Goal: Transaction & Acquisition: Purchase product/service

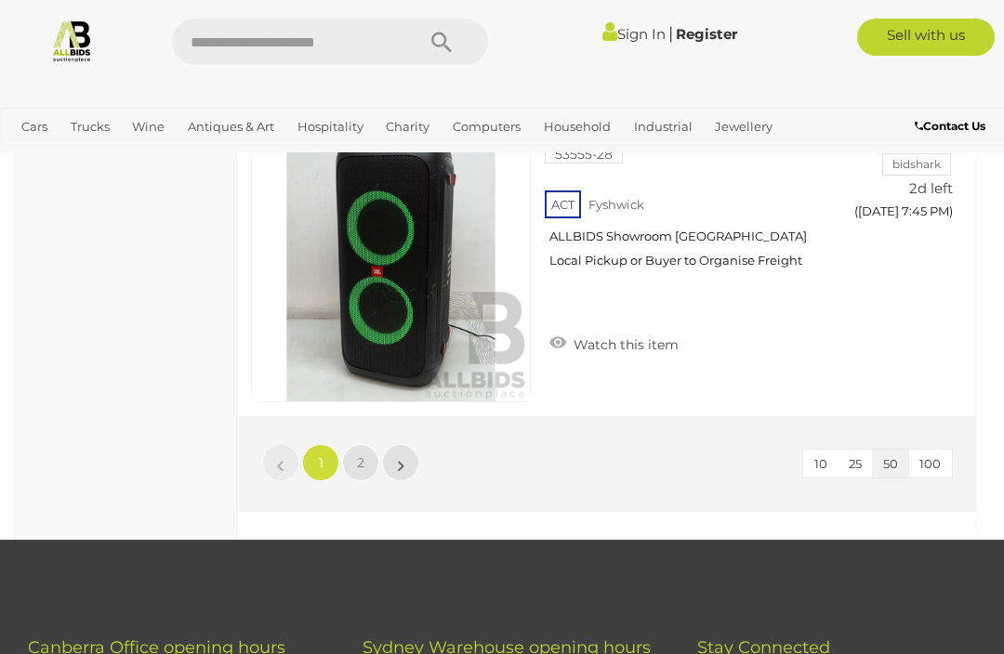
scroll to position [15724, 0]
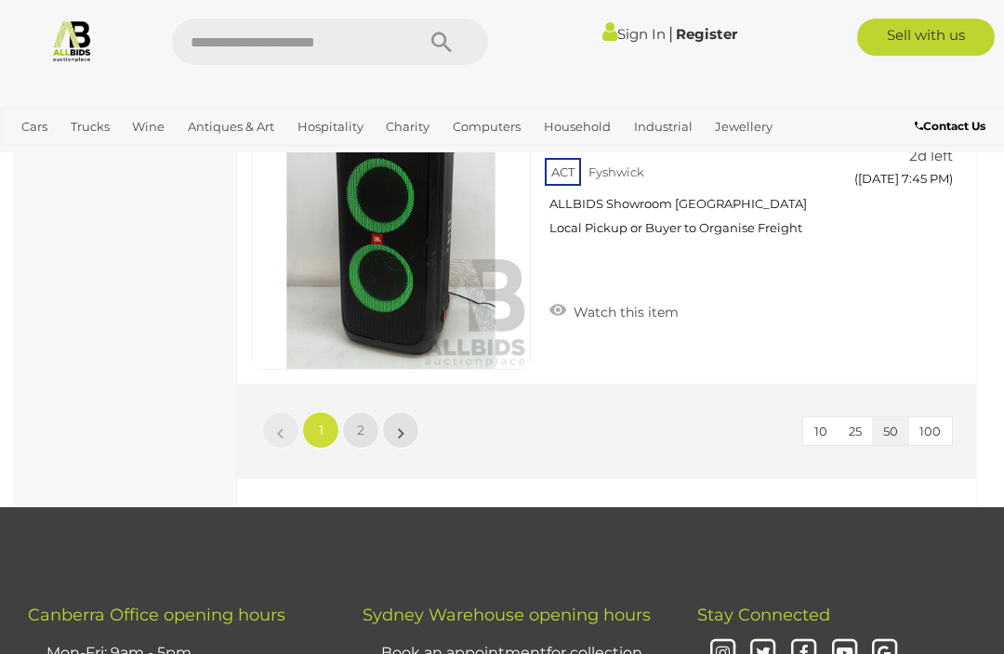
click at [925, 424] on span "100" at bounding box center [929, 431] width 21 height 15
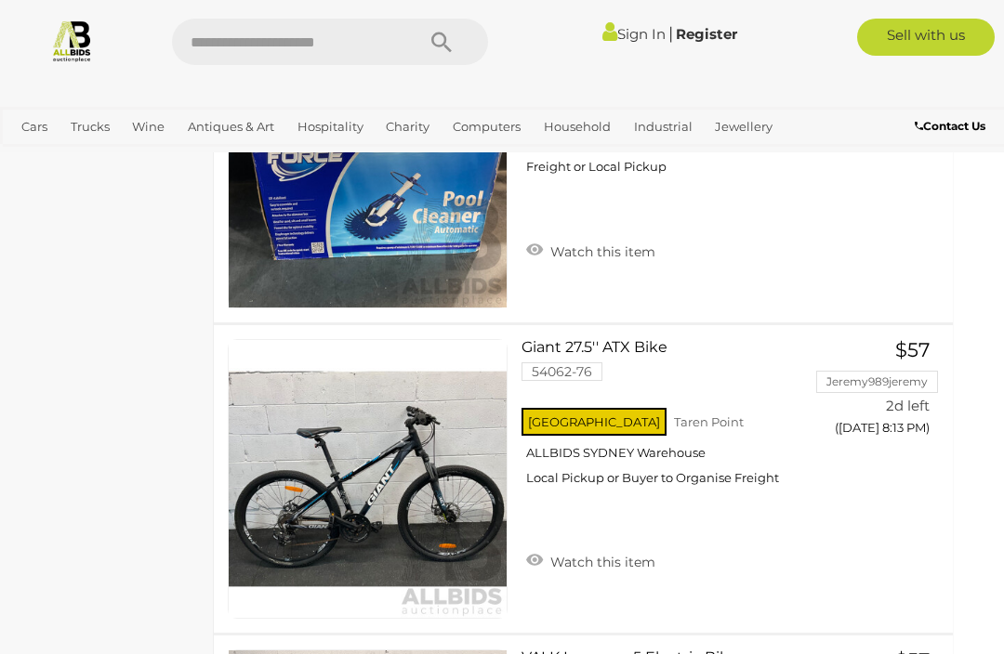
scroll to position [25100, 23]
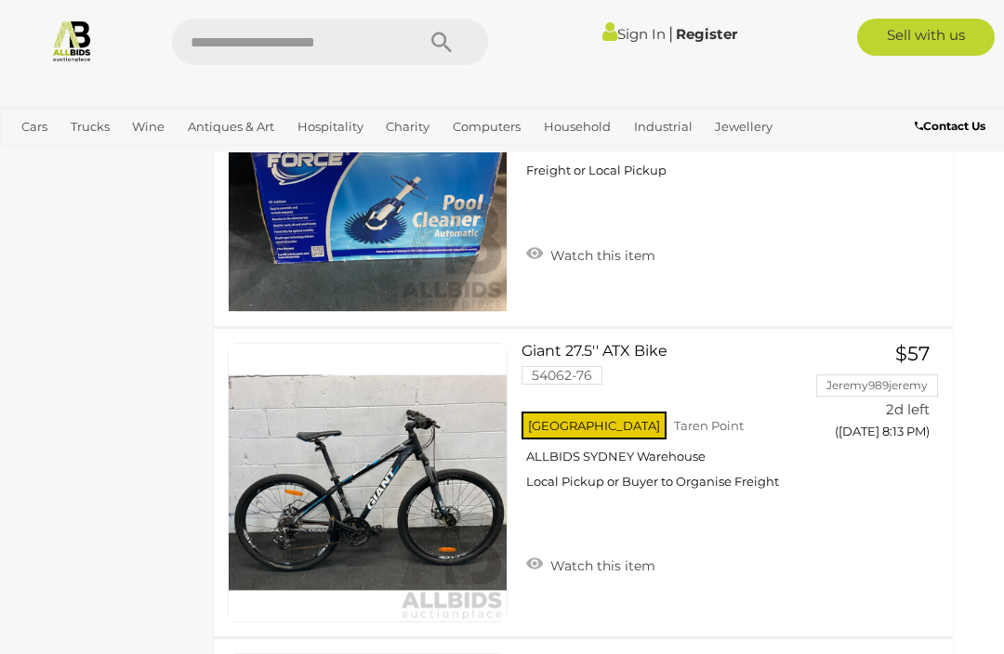
click at [0, 0] on link "View All Cars Auctions" at bounding box center [0, 0] width 0 height 0
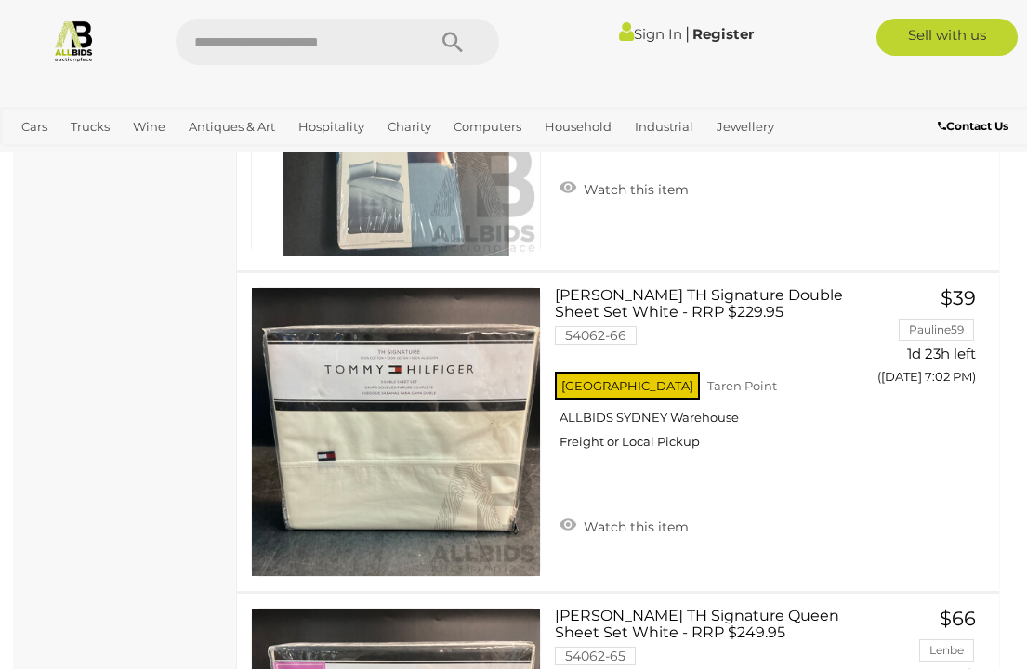
scroll to position [837, 0]
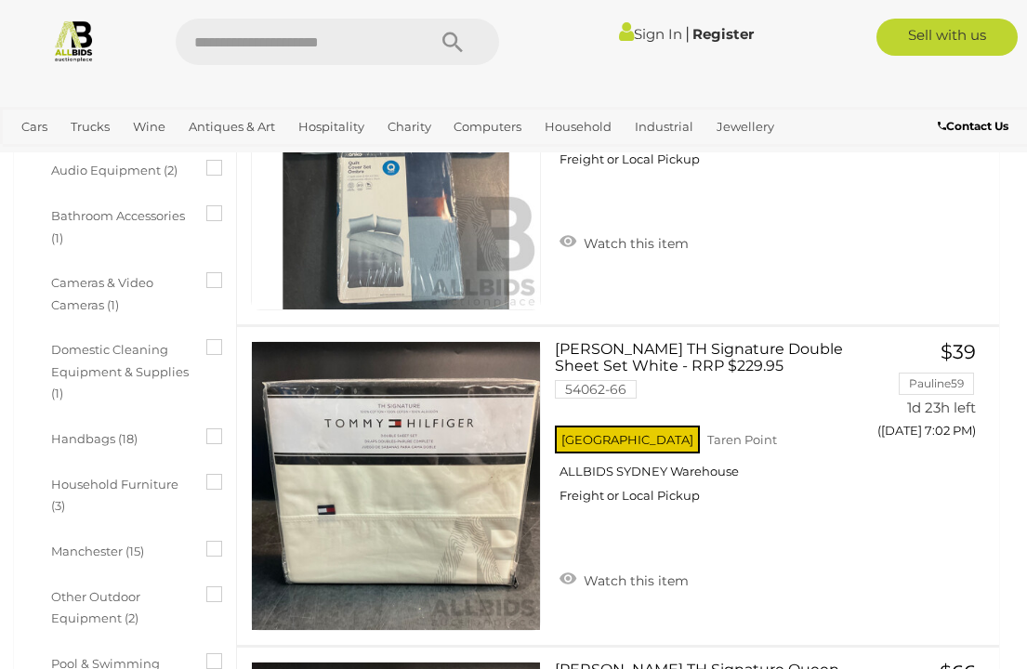
click at [0, 0] on link "View All Cars Auctions" at bounding box center [0, 0] width 0 height 0
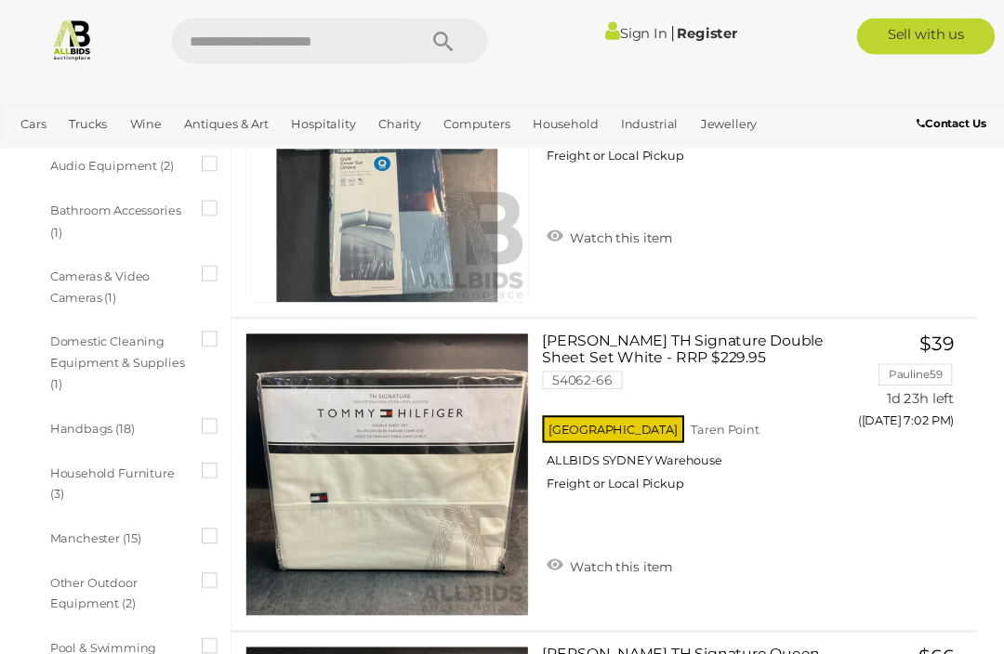
scroll to position [813, 4]
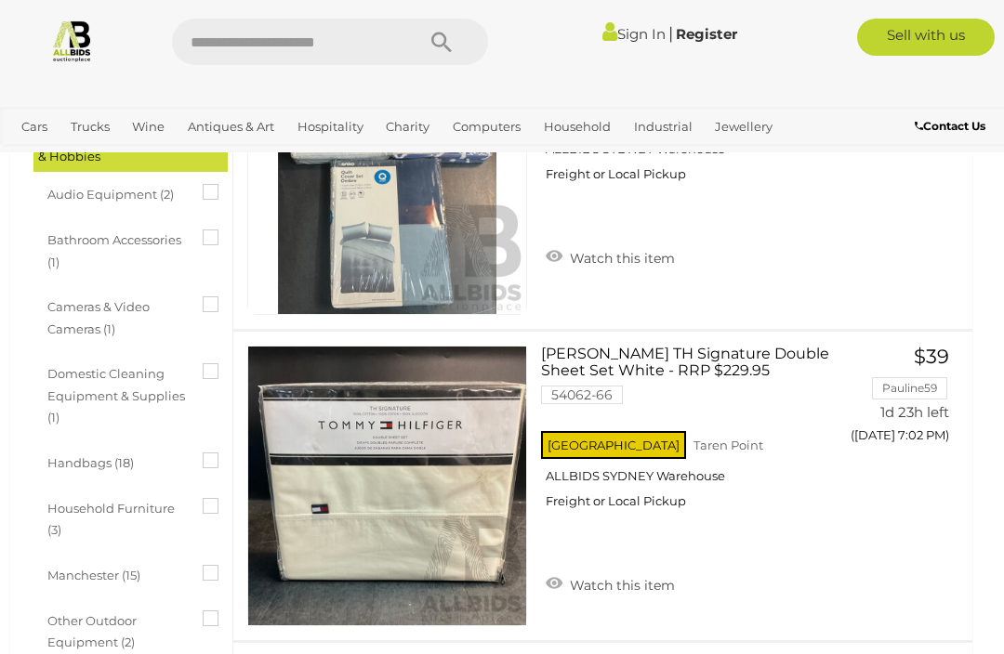
click at [0, 0] on span "Auctions" at bounding box center [0, 0] width 0 height 0
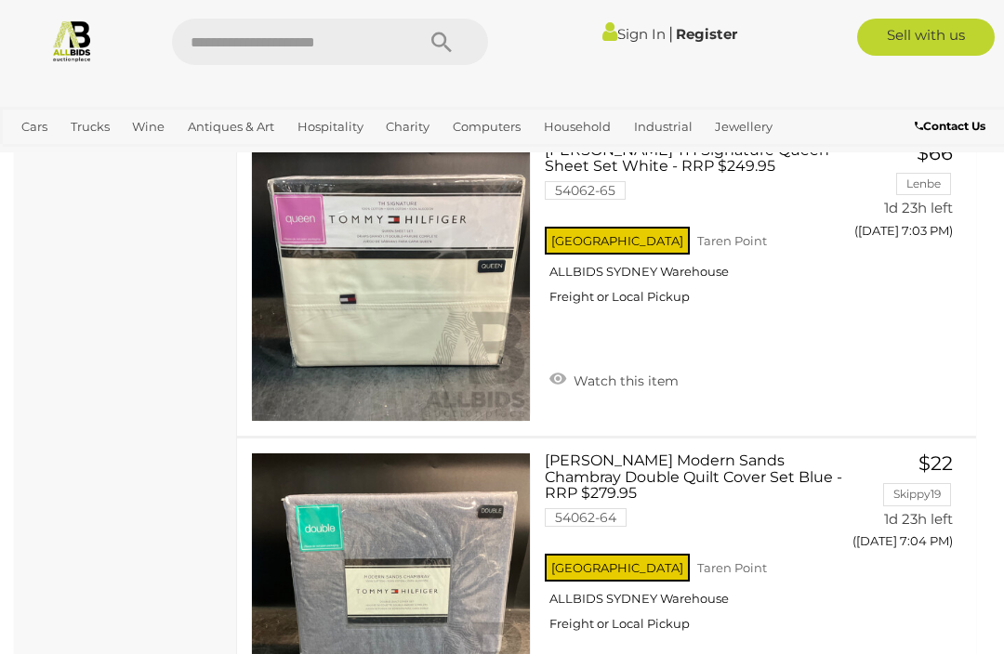
scroll to position [14143, 0]
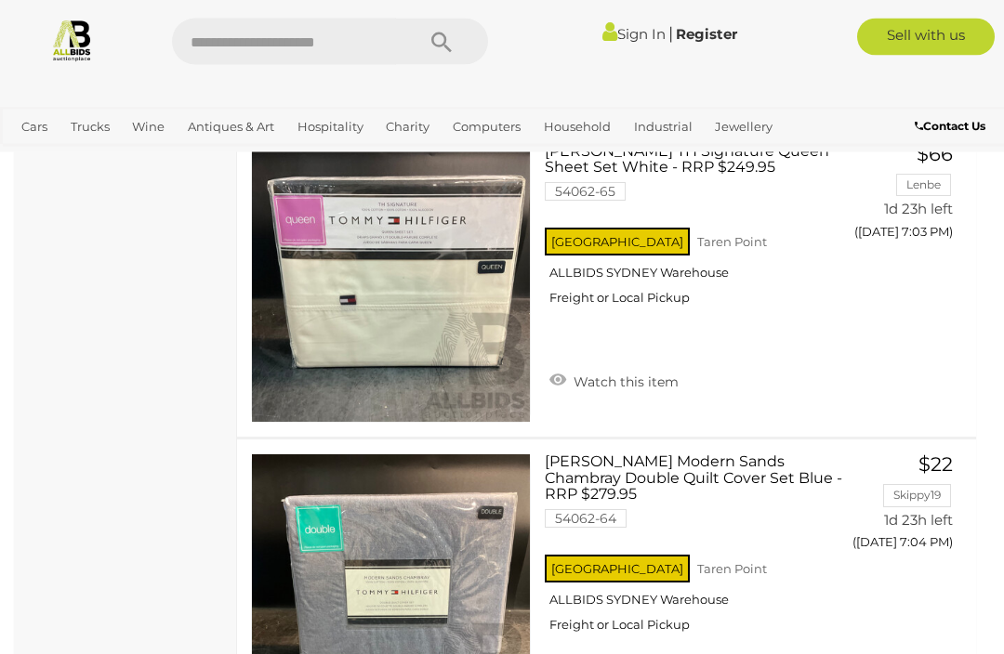
click at [330, 43] on input "text" at bounding box center [284, 42] width 224 height 46
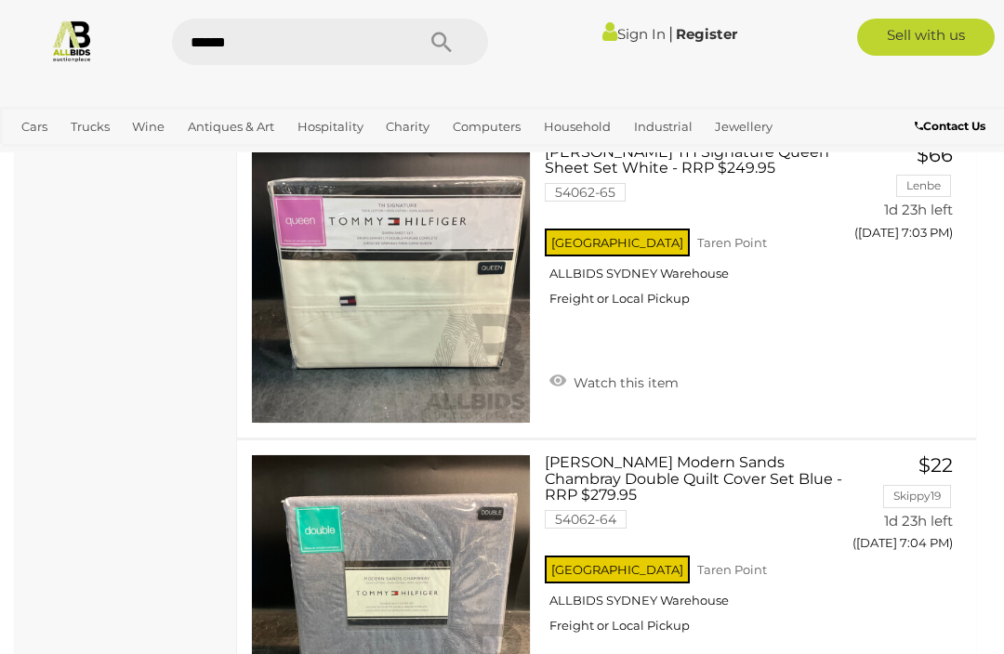
type input "*******"
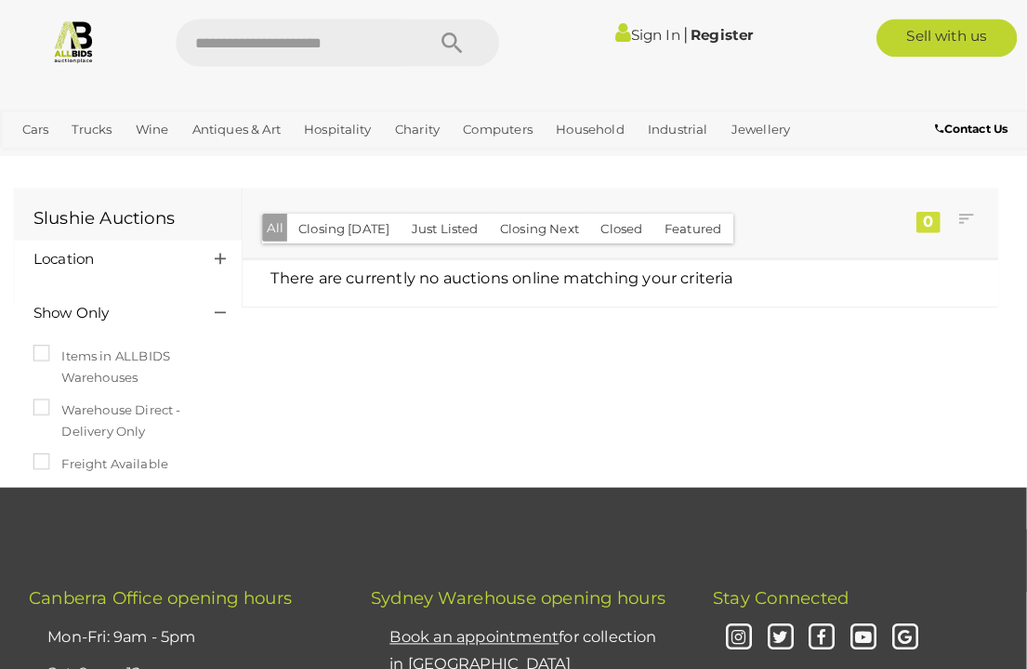
scroll to position [3, 0]
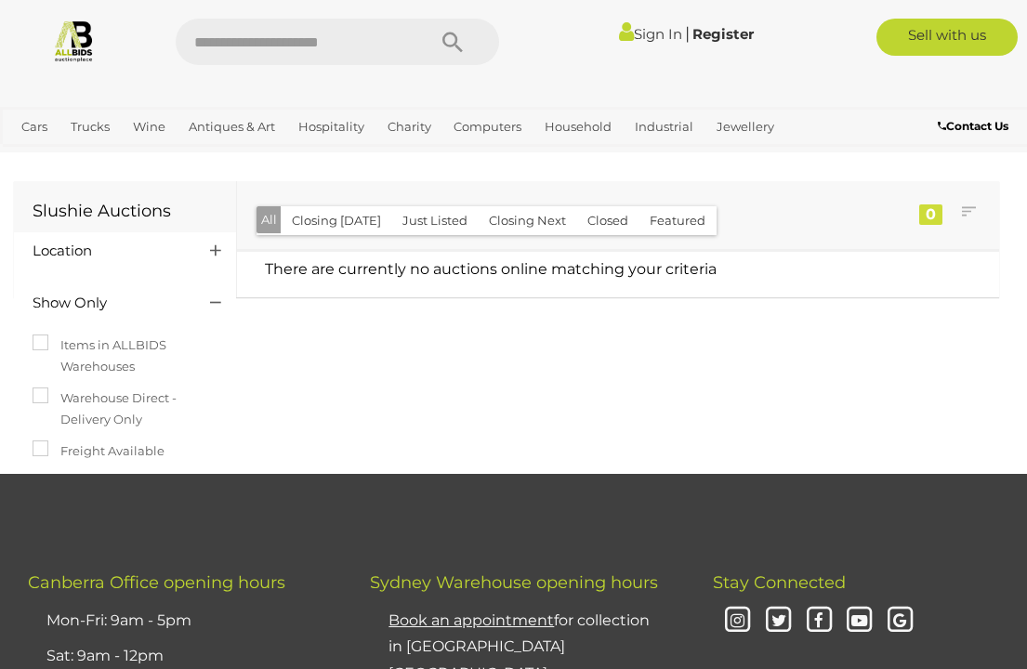
click at [0, 0] on link "View All Charity Auctions" at bounding box center [0, 0] width 0 height 0
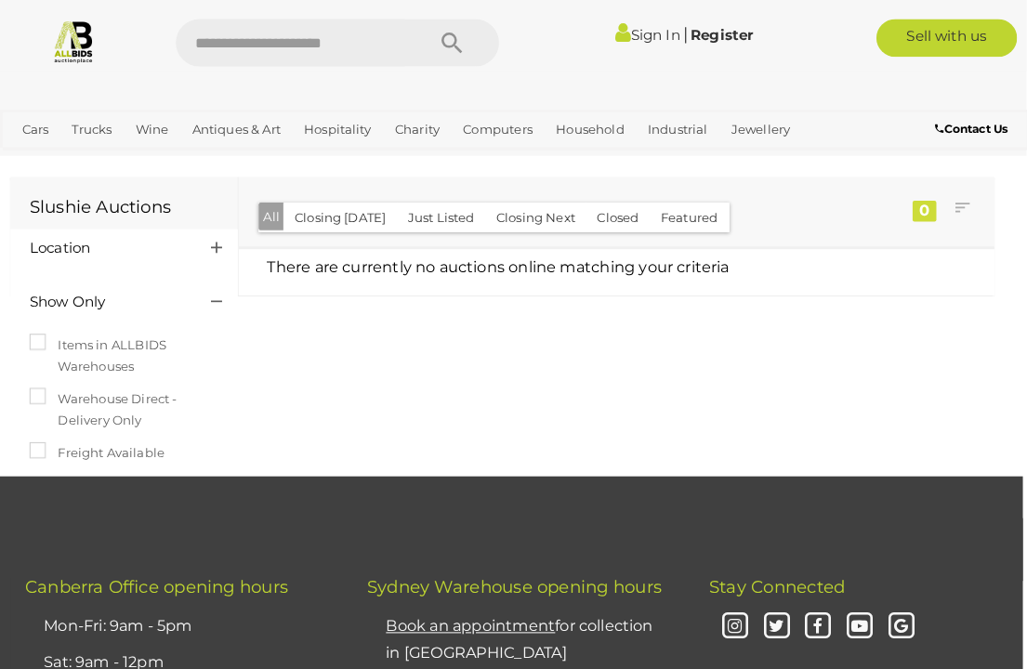
scroll to position [13, 4]
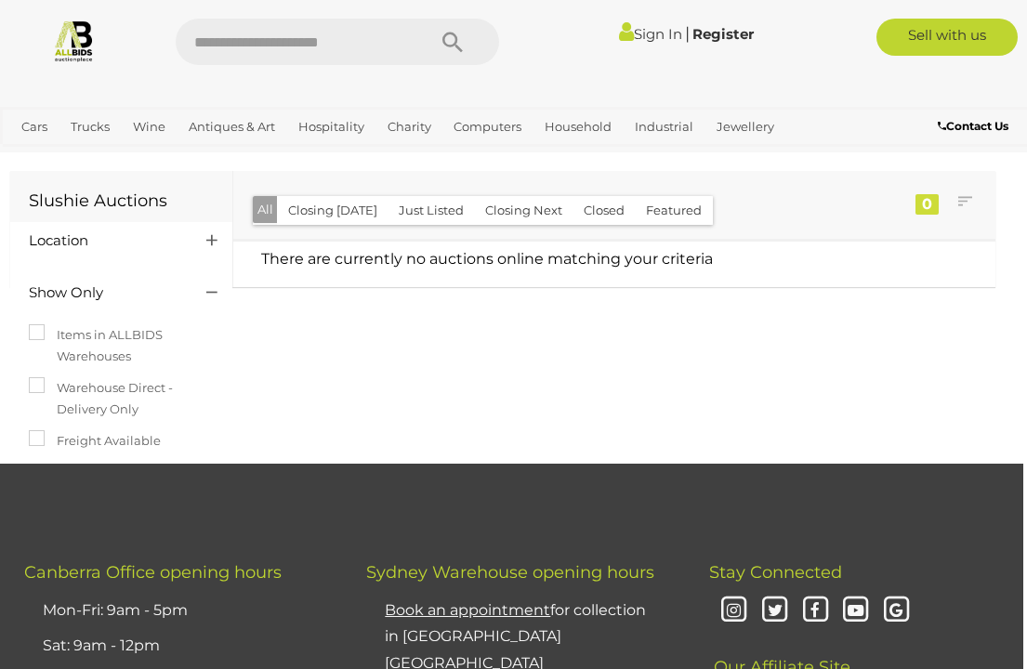
click at [63, 40] on img at bounding box center [74, 41] width 44 height 44
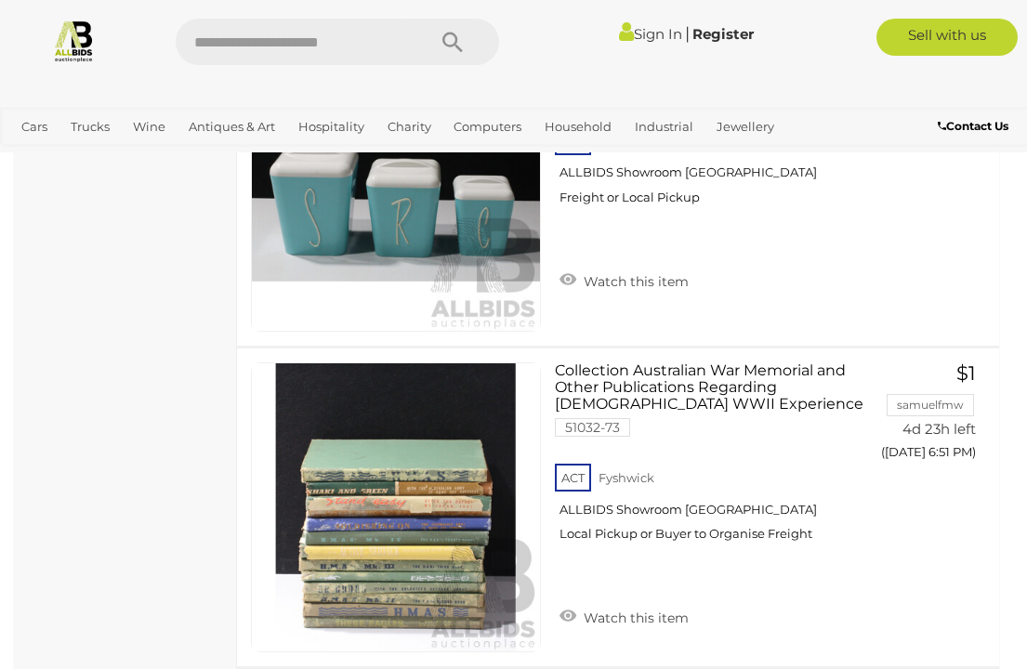
scroll to position [1521, 0]
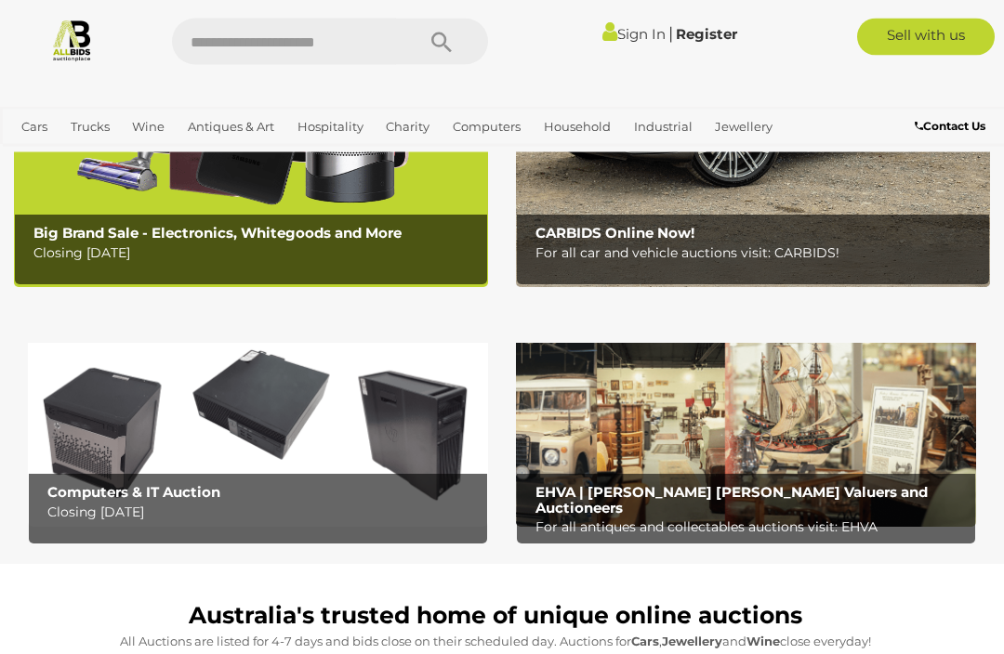
scroll to position [331, 0]
click at [98, 426] on img at bounding box center [258, 425] width 460 height 203
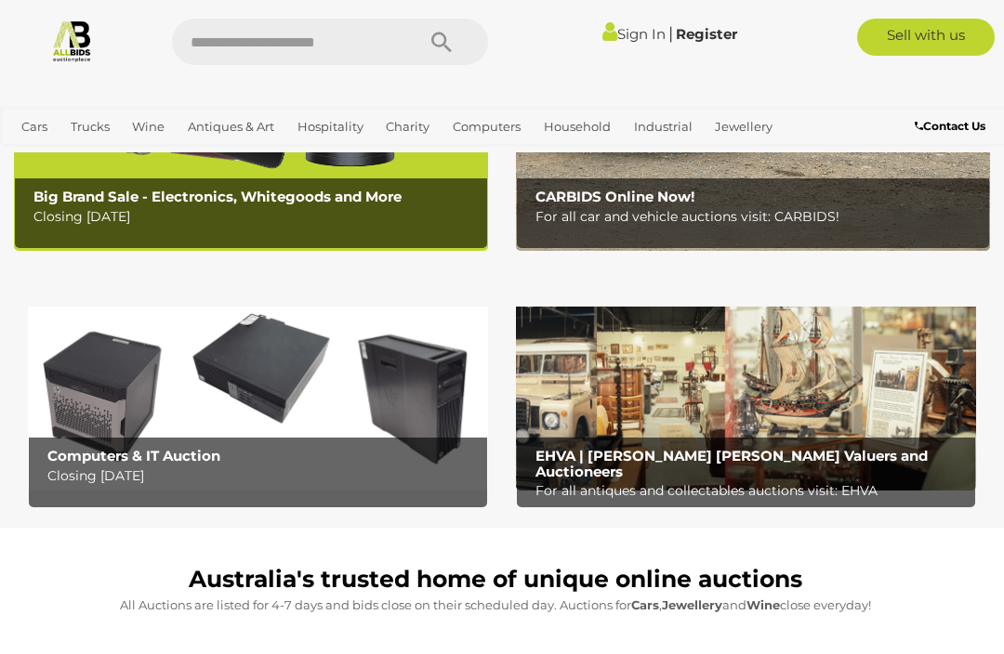
scroll to position [365, 0]
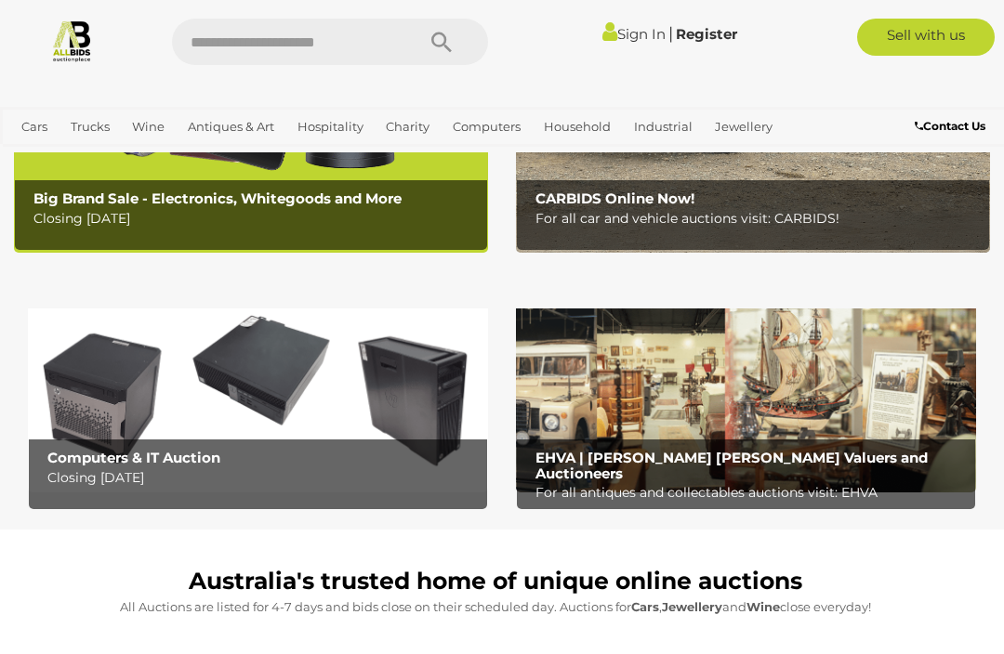
click at [130, 392] on img at bounding box center [258, 391] width 460 height 203
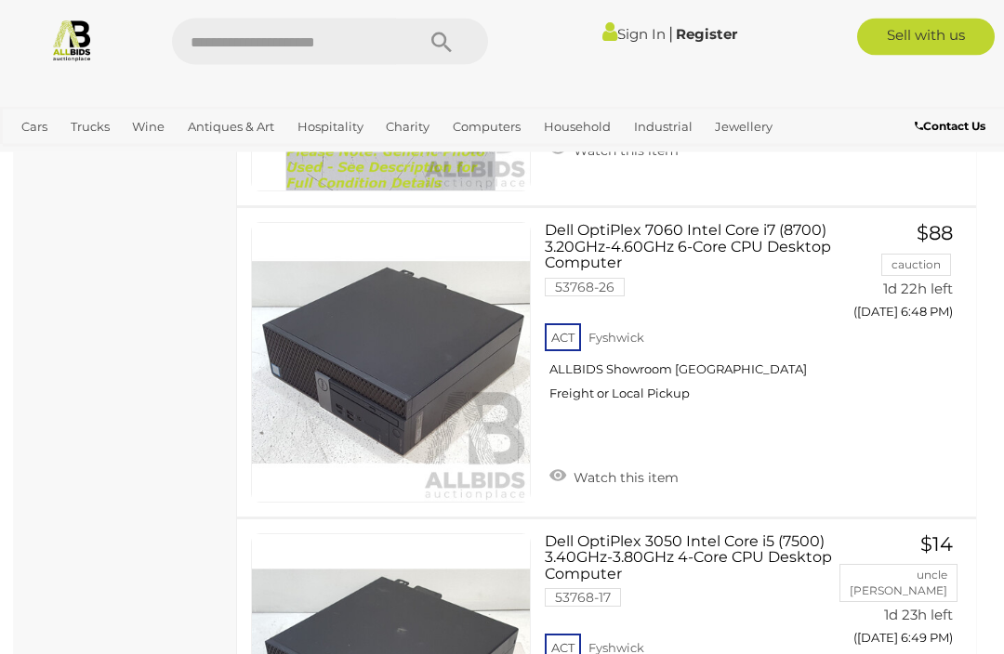
scroll to position [3719, 0]
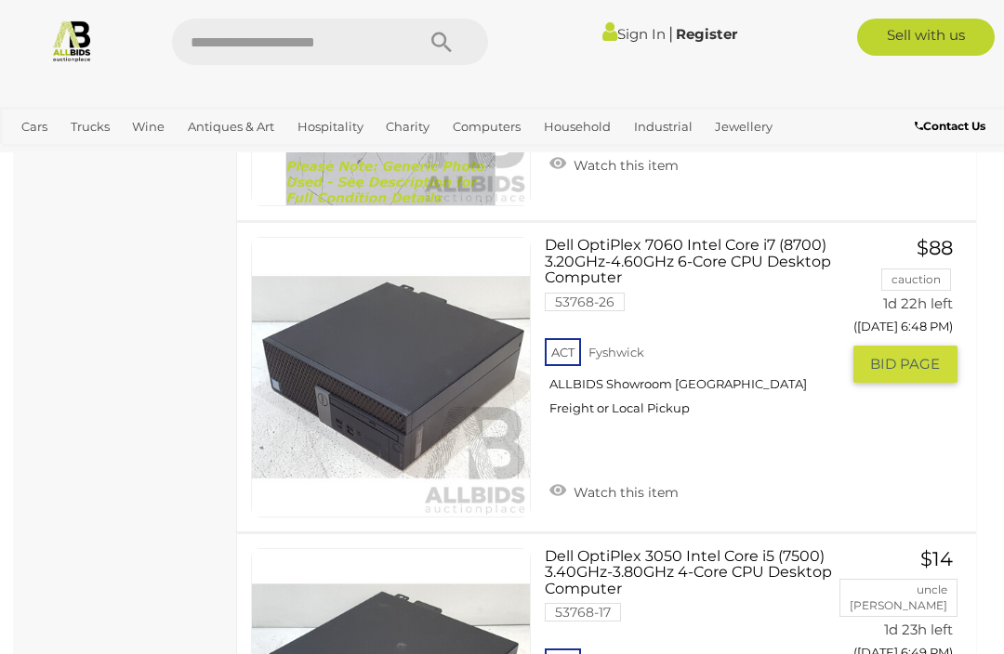
click at [682, 251] on link "Dell OptiPlex 7060 Intel Core i7 (8700) 3.20GHz-4.60GHz 6-Core CPU Desktop Comp…" at bounding box center [699, 333] width 280 height 193
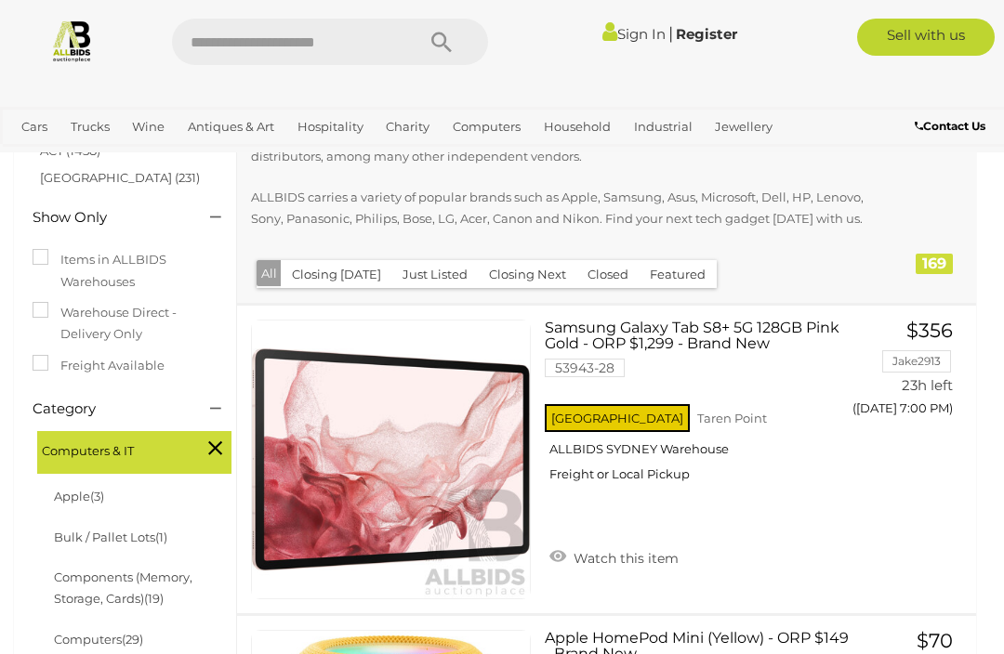
scroll to position [217, 0]
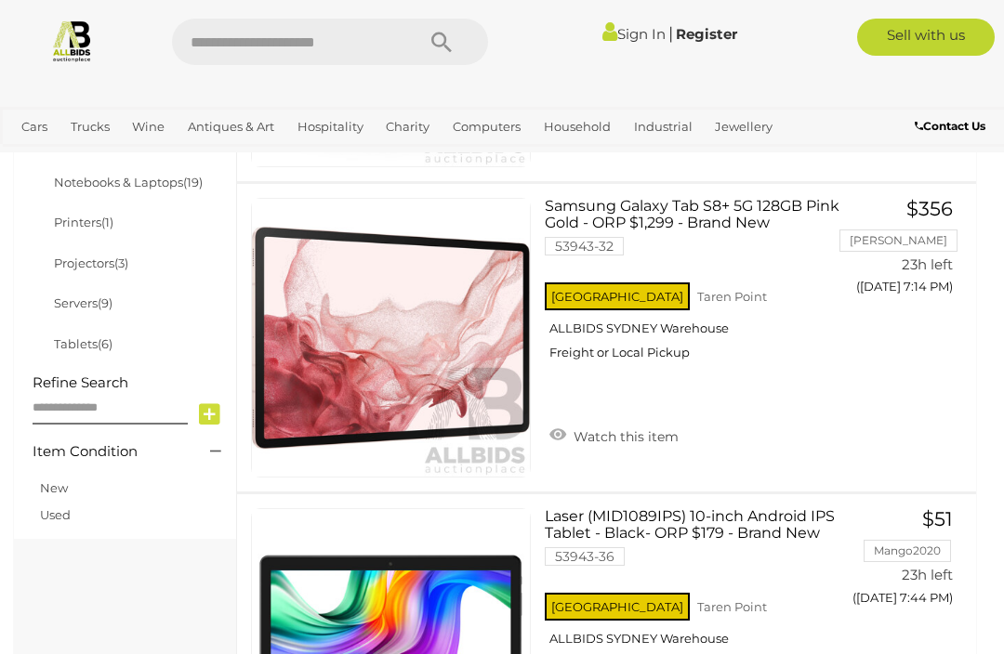
click at [55, 481] on link "New" at bounding box center [54, 488] width 28 height 15
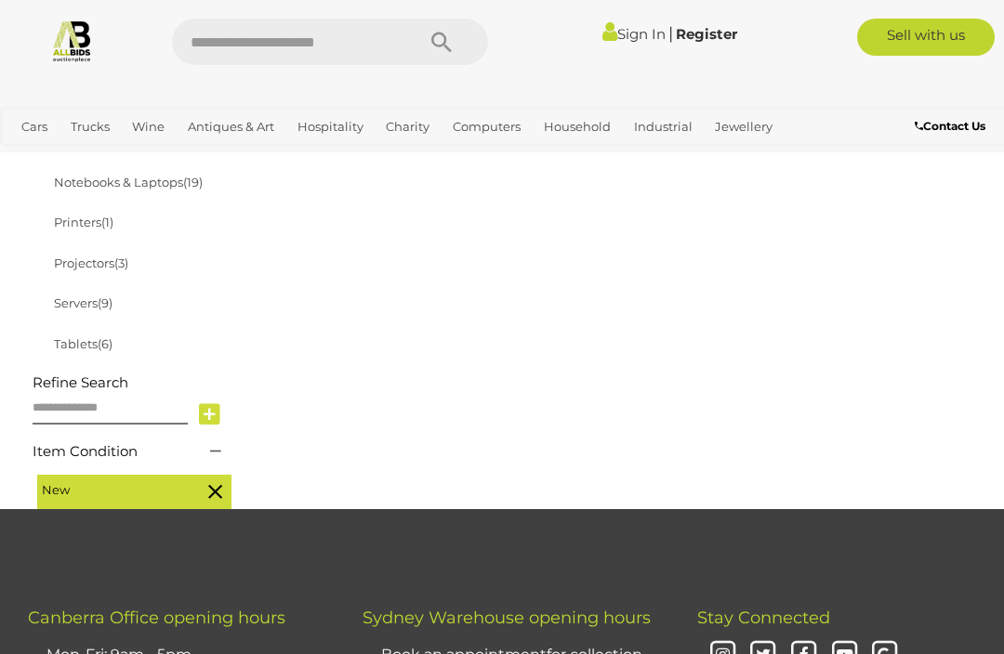
scroll to position [333, 0]
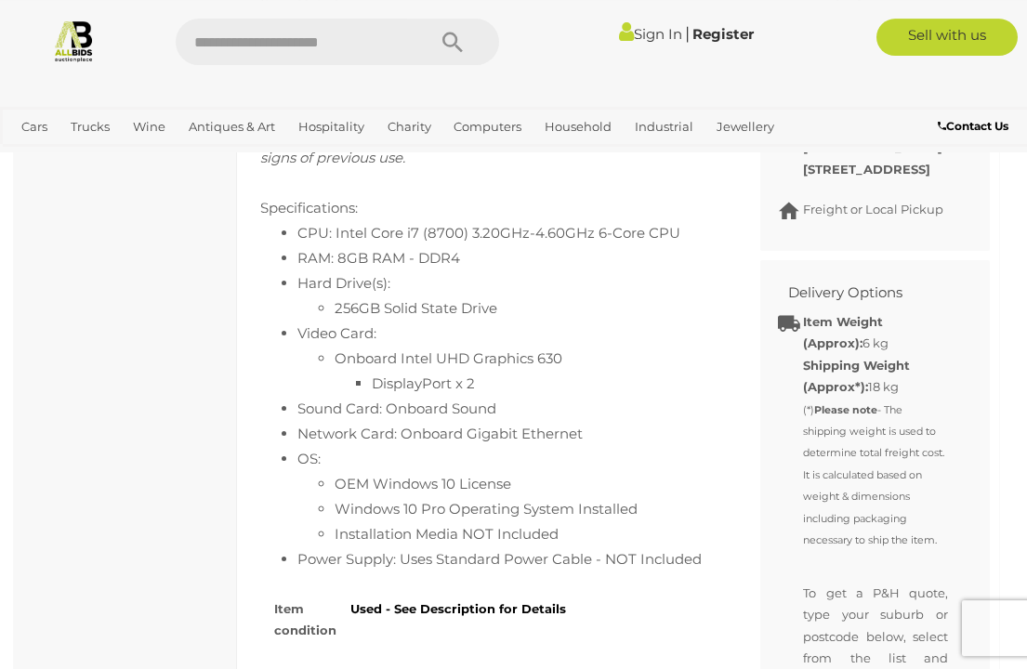
scroll to position [996, 0]
